Goal: Task Accomplishment & Management: Manage account settings

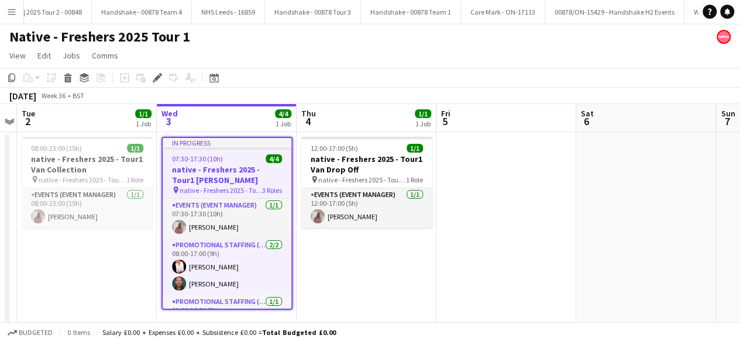
scroll to position [0, 2377]
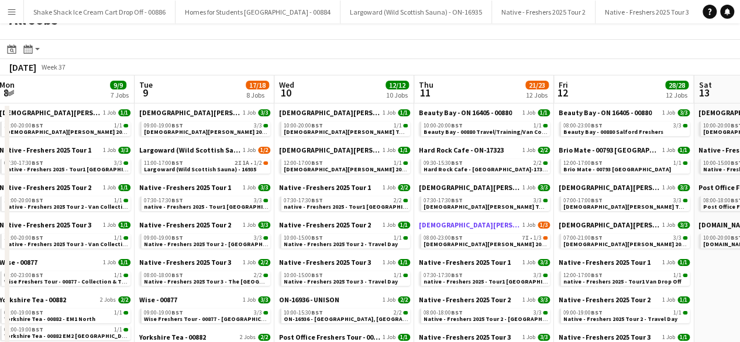
scroll to position [19, 0]
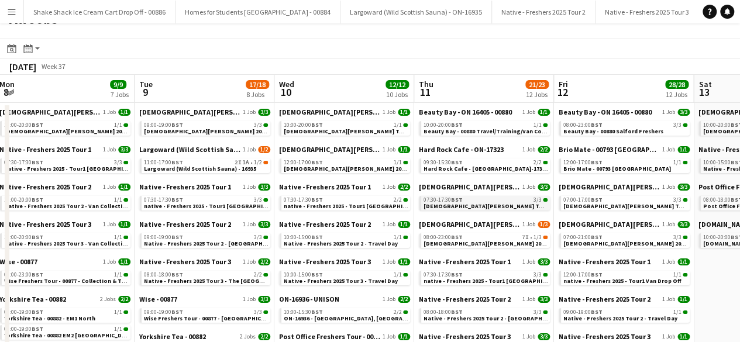
click at [480, 204] on span "[DEMOGRAPHIC_DATA][PERSON_NAME] Tour 1 - 00848 - [GEOGRAPHIC_DATA][PERSON_NAME]" at bounding box center [552, 206] width 259 height 8
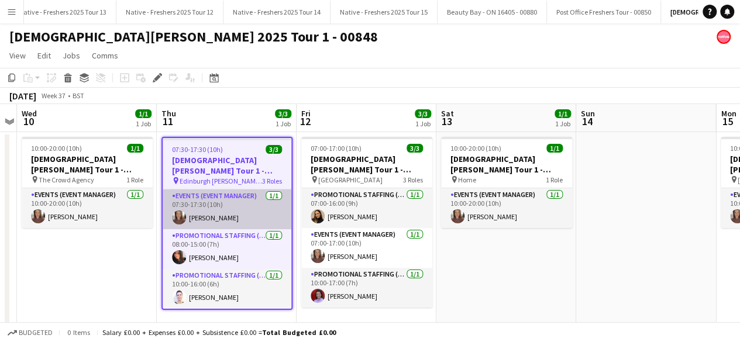
scroll to position [0, 1419]
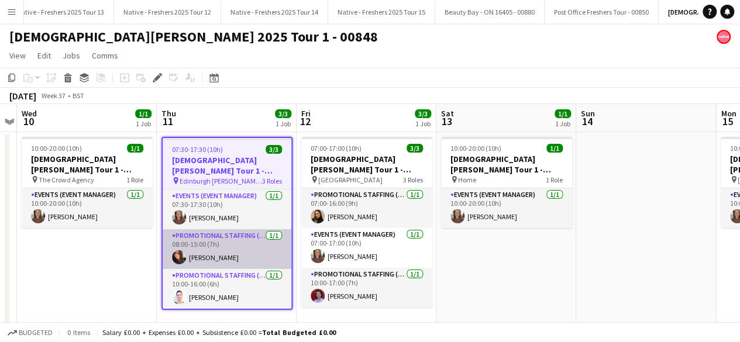
click at [250, 255] on app-card-role "Promotional Staffing (Brand Ambassadors) [DATE] 08:00-15:00 (7h) [PERSON_NAME]" at bounding box center [227, 249] width 129 height 40
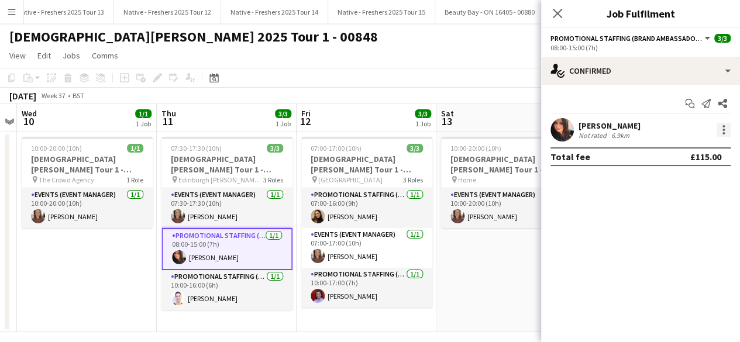
click at [722, 124] on div at bounding box center [723, 130] width 14 height 14
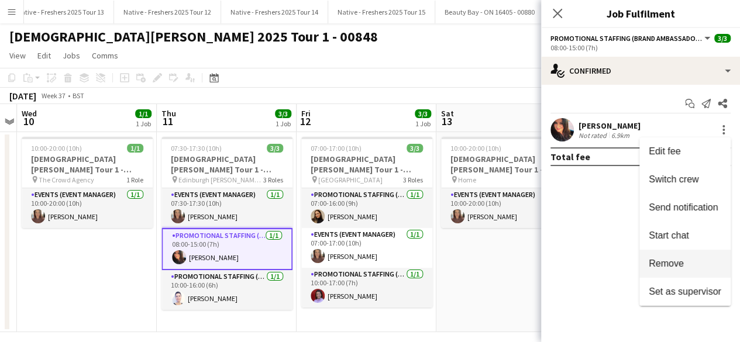
click at [673, 253] on button "Remove" at bounding box center [684, 264] width 91 height 28
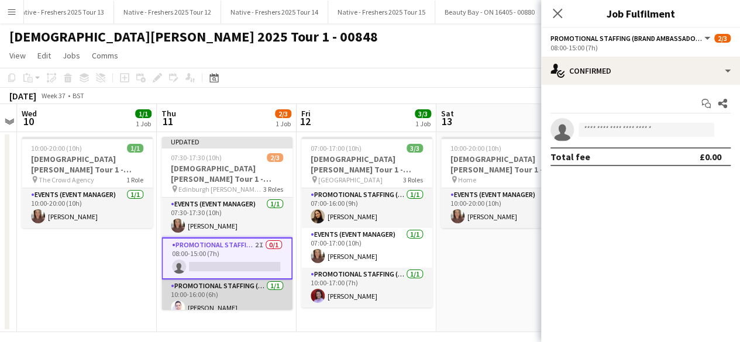
click at [246, 295] on app-card-role "Promotional Staffing (Brand Ambassadors) [DATE] 10:00-16:00 (6h) [PERSON_NAME]" at bounding box center [226, 299] width 131 height 40
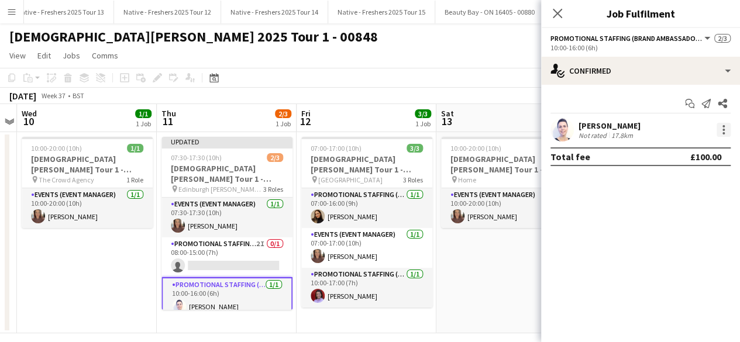
click at [728, 129] on div at bounding box center [723, 130] width 14 height 14
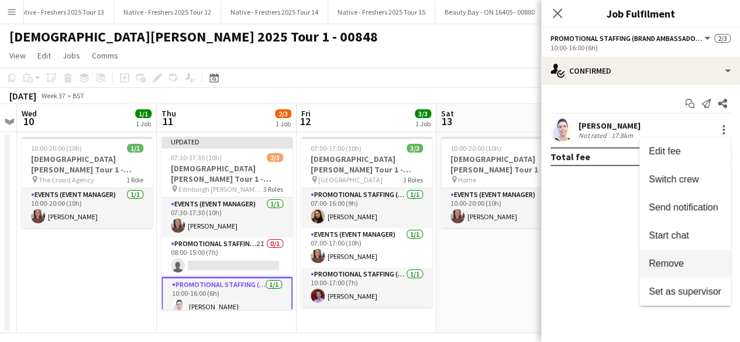
click at [669, 259] on span "Remove" at bounding box center [665, 263] width 35 height 10
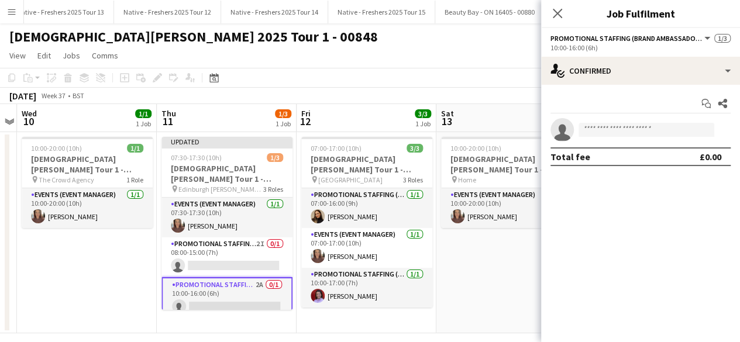
click at [462, 251] on app-date-cell "10:00-20:00 (10h) 1/1 [DEMOGRAPHIC_DATA][PERSON_NAME] Tour 1 - 00848 - Travel D…" at bounding box center [506, 232] width 140 height 201
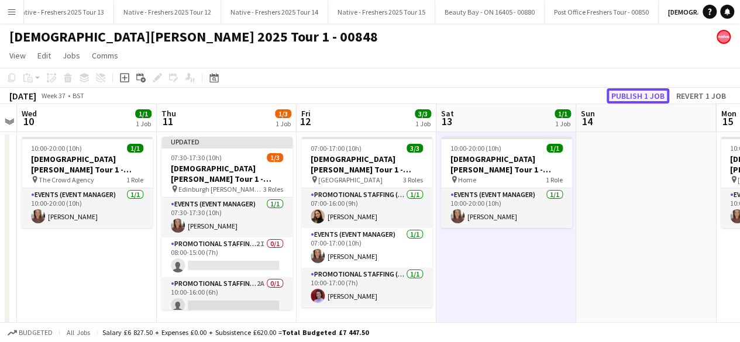
click at [633, 99] on button "Publish 1 job" at bounding box center [637, 95] width 63 height 15
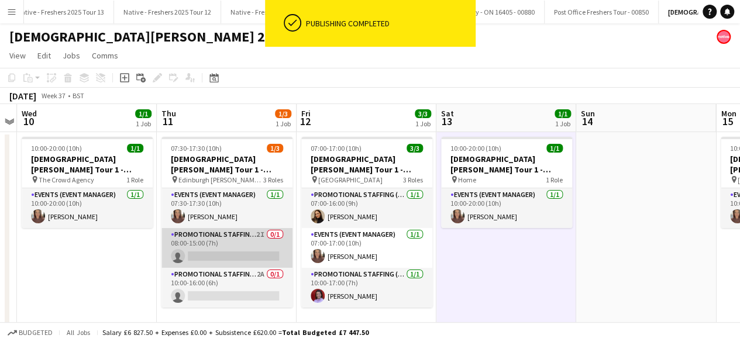
click at [232, 245] on app-card-role "Promotional Staffing (Brand Ambassadors) 2I 0/1 08:00-15:00 (7h) single-neutral…" at bounding box center [226, 248] width 131 height 40
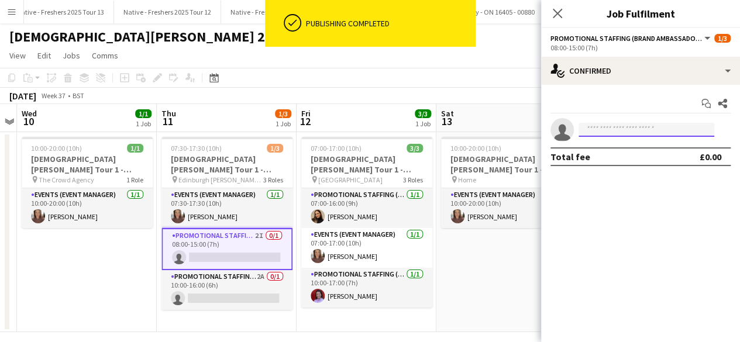
click at [603, 130] on input at bounding box center [646, 130] width 136 height 14
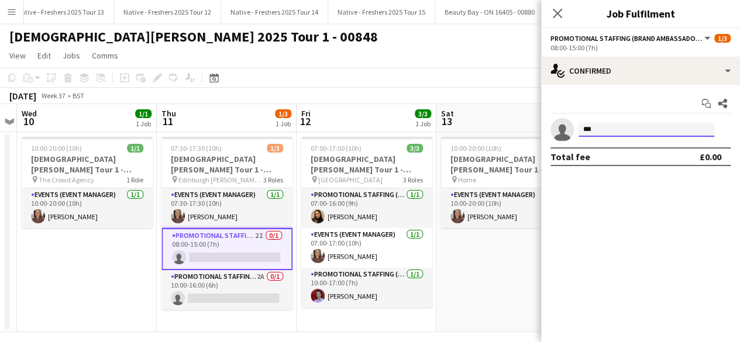
scroll to position [0, 0]
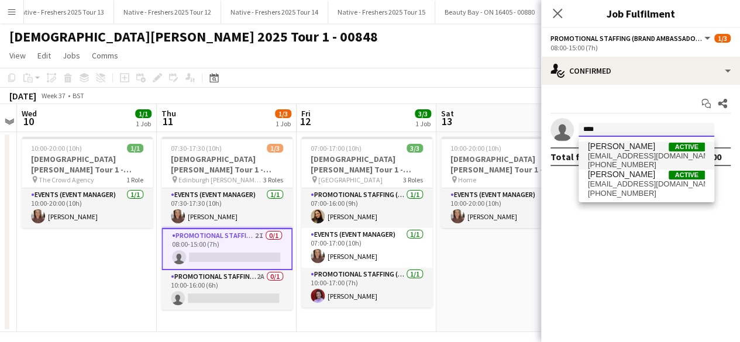
type input "****"
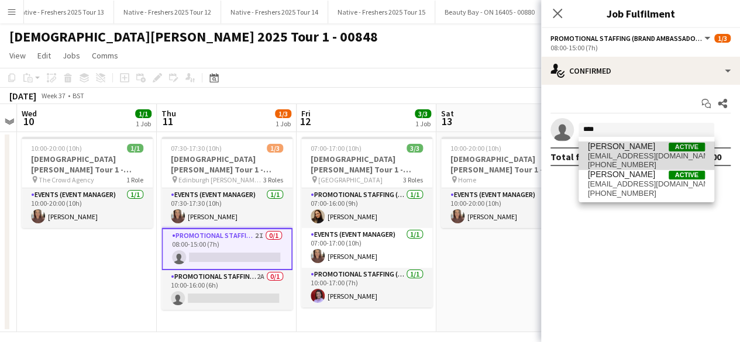
click at [609, 150] on span "[PERSON_NAME]" at bounding box center [621, 146] width 67 height 10
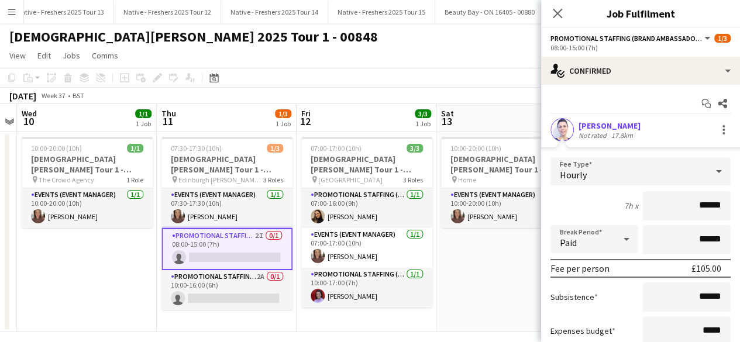
scroll to position [98, 0]
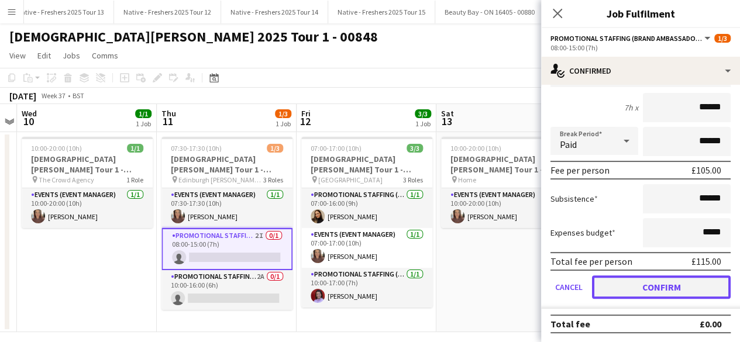
click at [627, 282] on button "Confirm" at bounding box center [661, 286] width 139 height 23
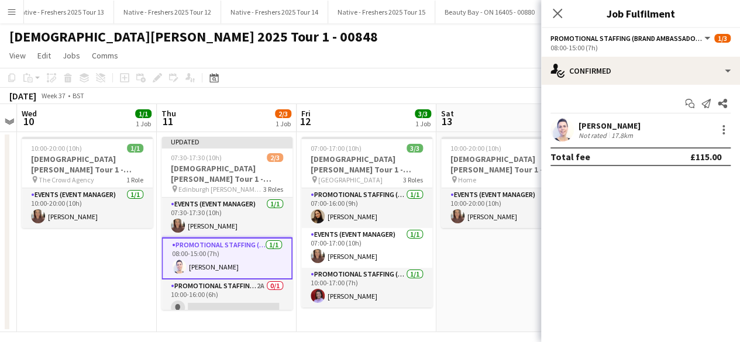
scroll to position [9, 0]
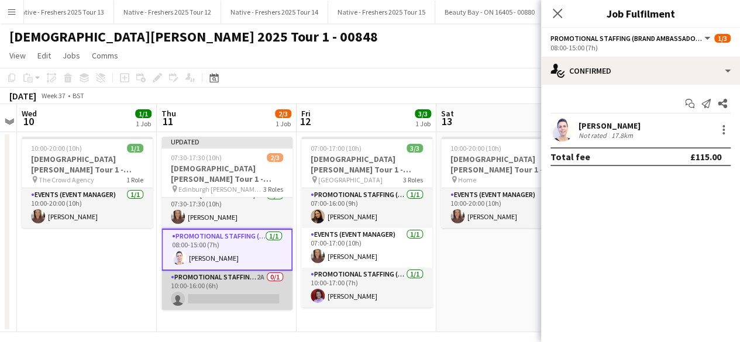
click at [232, 288] on app-card-role "Promotional Staffing (Brand Ambassadors) 2A 0/1 10:00-16:00 (6h) single-neutral…" at bounding box center [226, 291] width 131 height 40
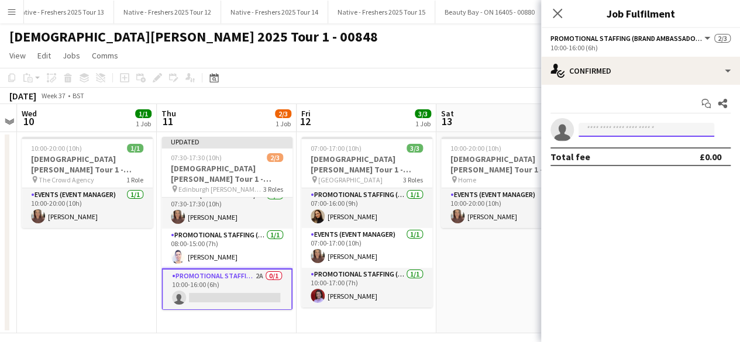
click at [624, 126] on input at bounding box center [646, 130] width 136 height 14
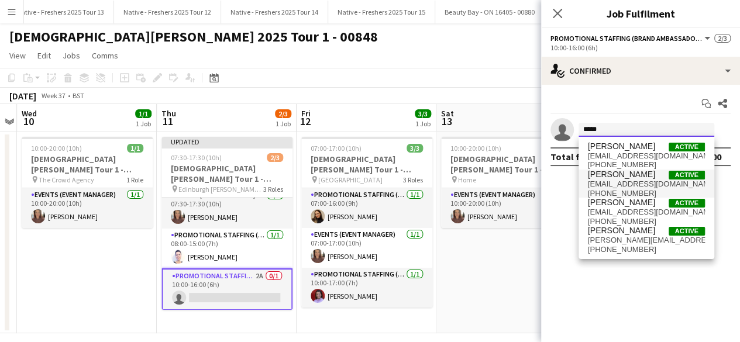
type input "*****"
click at [619, 186] on span "[EMAIL_ADDRESS][DOMAIN_NAME]" at bounding box center [646, 183] width 117 height 9
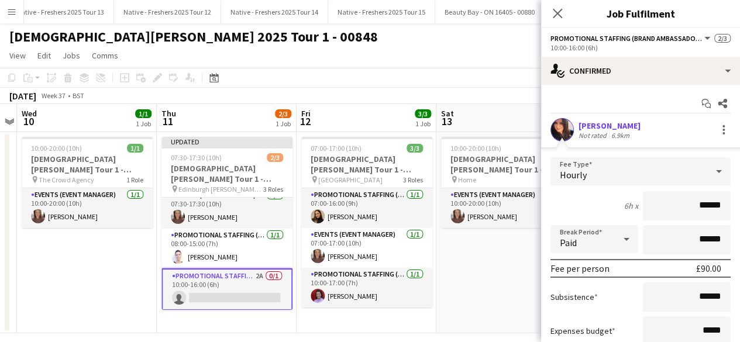
scroll to position [98, 0]
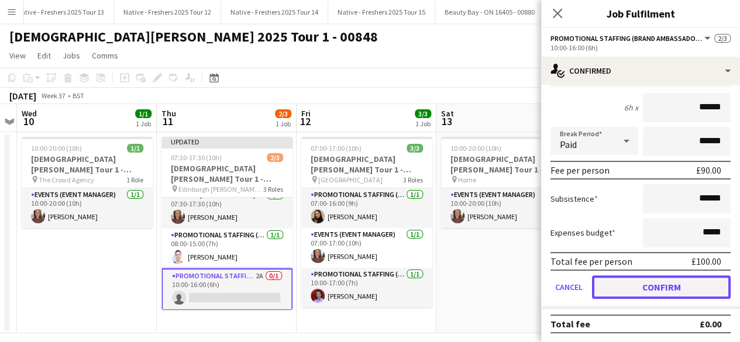
click at [631, 294] on button "Confirm" at bounding box center [661, 286] width 139 height 23
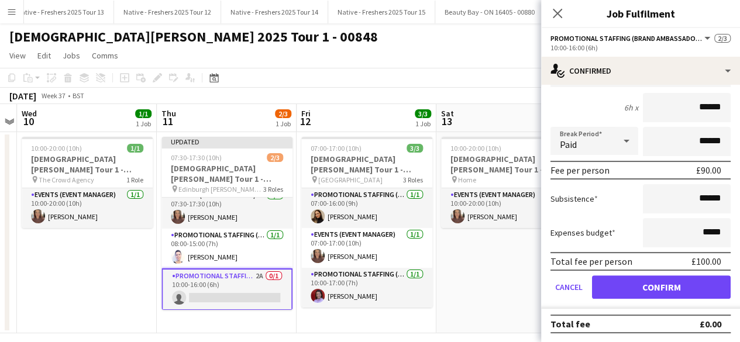
scroll to position [0, 0]
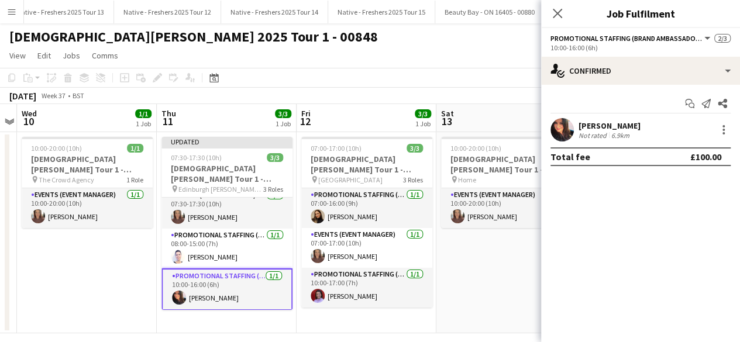
click at [465, 281] on app-date-cell "10:00-20:00 (10h) 1/1 [DEMOGRAPHIC_DATA][PERSON_NAME] Tour 1 - 00848 - Travel D…" at bounding box center [506, 232] width 140 height 201
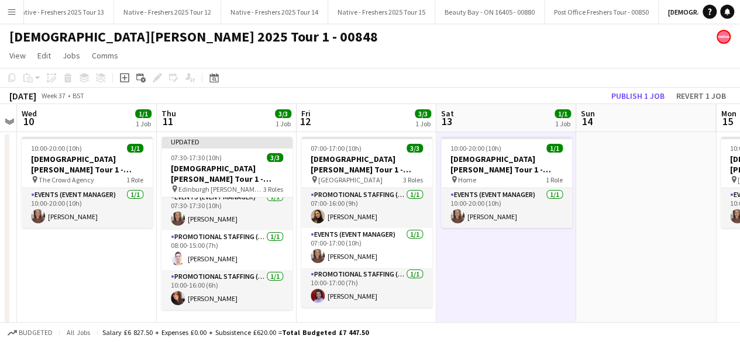
scroll to position [6, 0]
click at [630, 95] on button "Publish 1 job" at bounding box center [637, 95] width 63 height 15
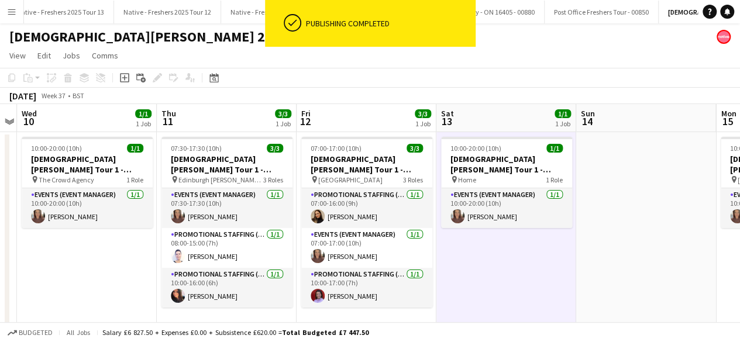
scroll to position [0, 0]
